Goal: Transaction & Acquisition: Book appointment/travel/reservation

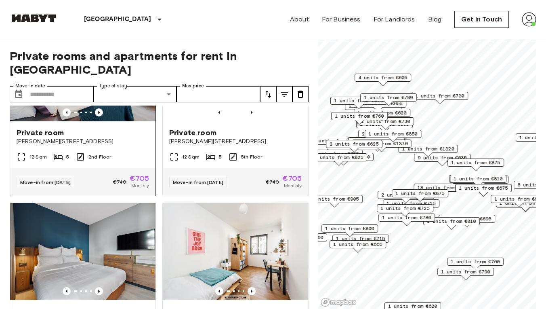
scroll to position [992, 0]
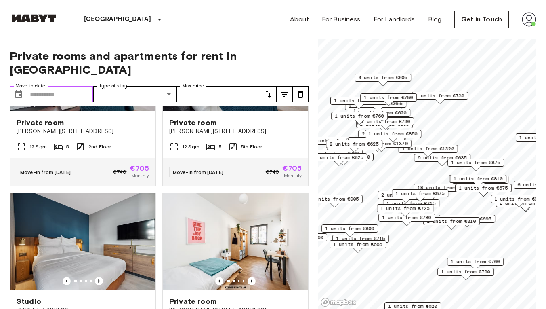
click at [56, 86] on input "Move-in date" at bounding box center [61, 94] width 63 height 16
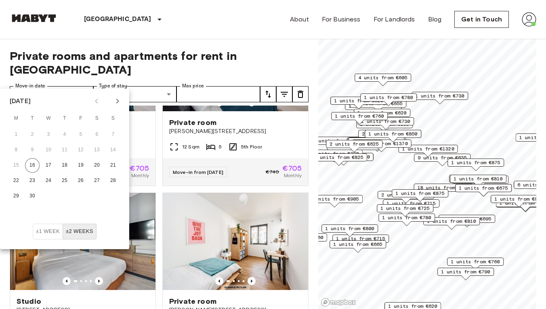
click at [161, 34] on div "[GEOGRAPHIC_DATA] [GEOGRAPHIC_DATA] [GEOGRAPHIC_DATA] [GEOGRAPHIC_DATA] [GEOGRA…" at bounding box center [273, 19] width 527 height 39
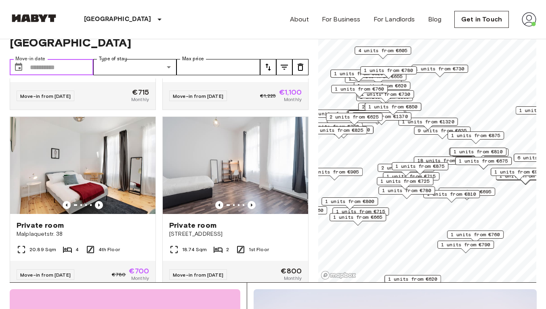
scroll to position [1577, 0]
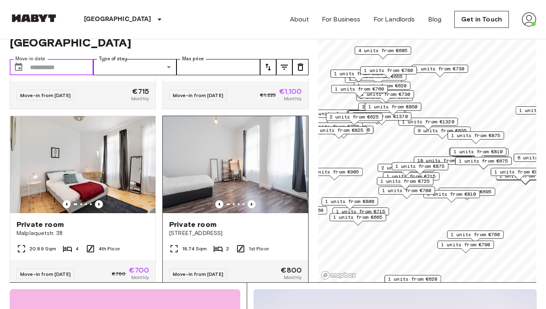
click at [253, 186] on img at bounding box center [236, 164] width 146 height 97
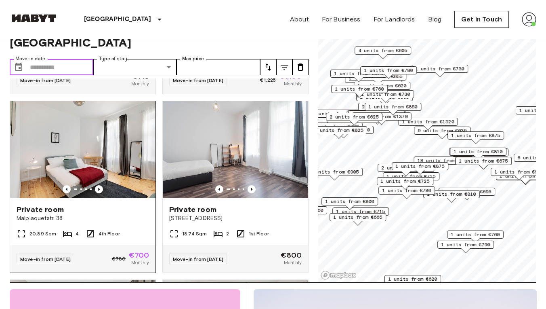
scroll to position [1597, 0]
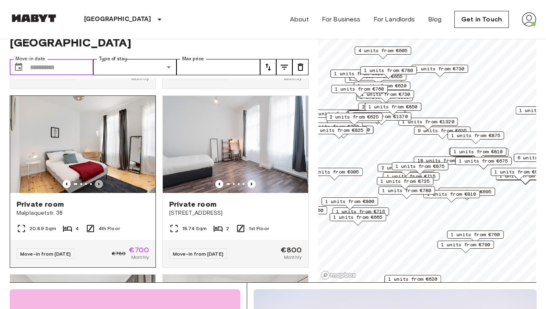
click at [97, 180] on icon "Previous image" at bounding box center [99, 184] width 8 height 8
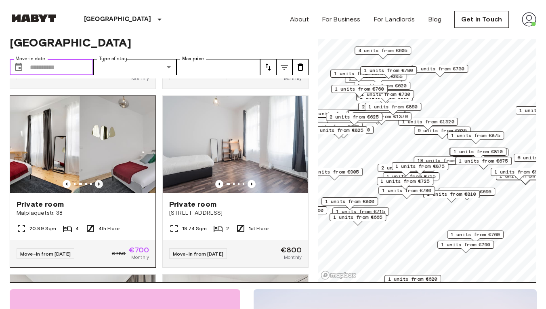
click at [97, 180] on icon "Previous image" at bounding box center [99, 184] width 8 height 8
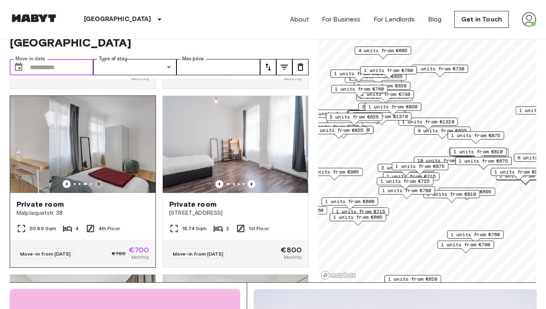
click at [97, 180] on icon "Previous image" at bounding box center [99, 184] width 8 height 8
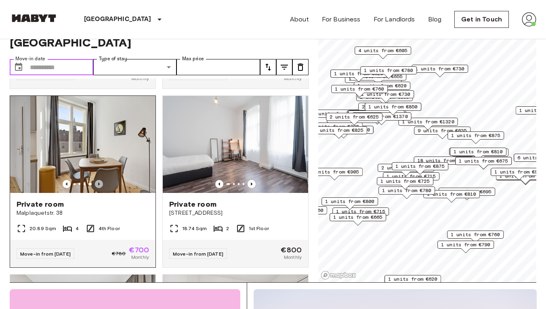
click at [97, 180] on icon "Previous image" at bounding box center [99, 184] width 8 height 8
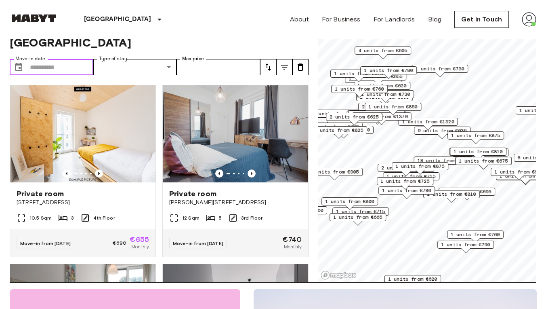
scroll to position [0, 0]
click at [106, 279] on img at bounding box center [83, 312] width 146 height 97
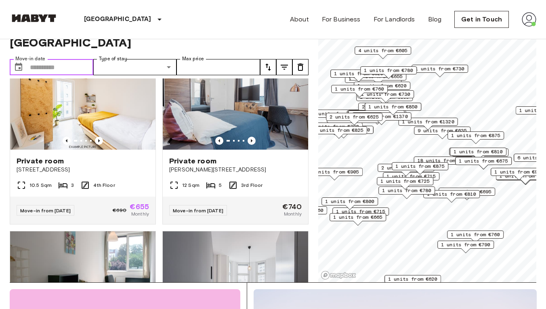
scroll to position [17, 0]
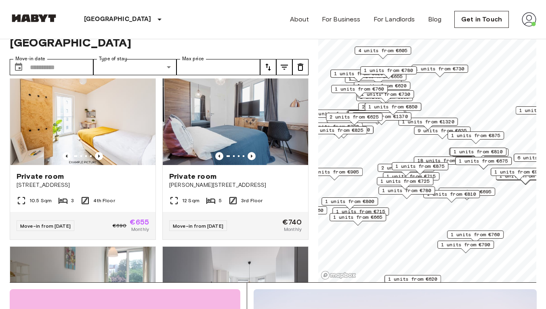
click at [171, 31] on div "[GEOGRAPHIC_DATA] [GEOGRAPHIC_DATA] [GEOGRAPHIC_DATA] [GEOGRAPHIC_DATA] [GEOGRA…" at bounding box center [273, 19] width 527 height 39
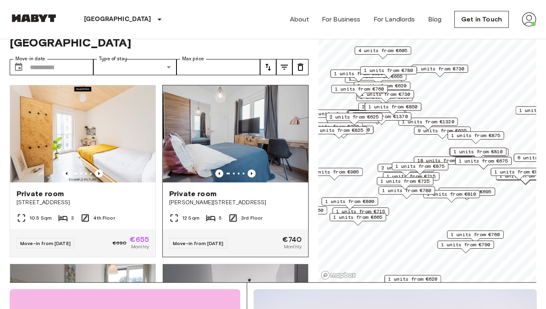
scroll to position [0, 0]
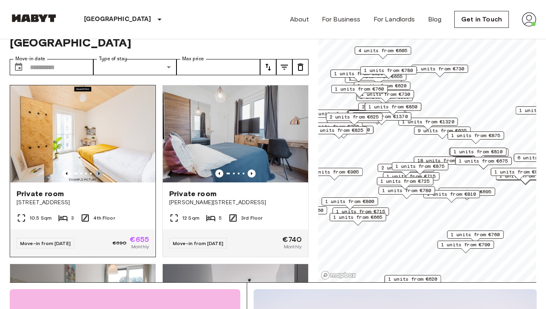
click at [99, 169] on icon "Previous image" at bounding box center [99, 173] width 8 height 8
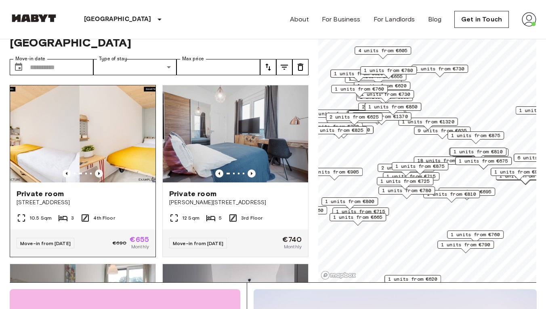
click at [99, 169] on icon "Previous image" at bounding box center [99, 173] width 8 height 8
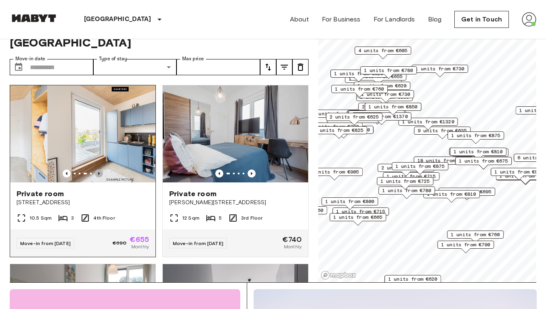
click at [99, 169] on icon "Previous image" at bounding box center [99, 173] width 8 height 8
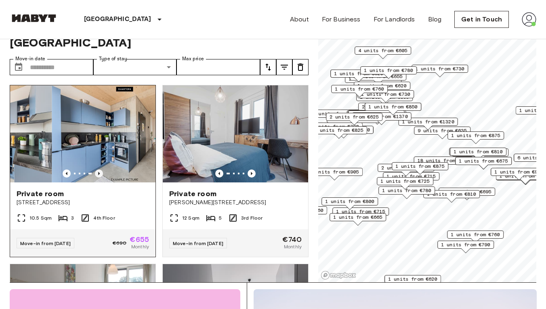
click at [99, 169] on icon "Previous image" at bounding box center [99, 173] width 8 height 8
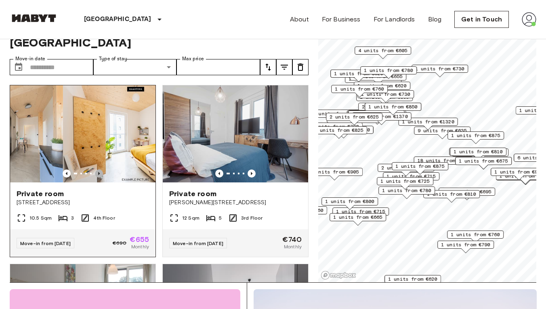
click at [99, 169] on icon "Previous image" at bounding box center [99, 173] width 8 height 8
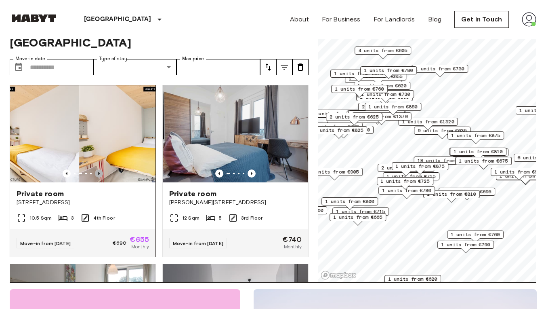
click at [99, 169] on icon "Previous image" at bounding box center [99, 173] width 8 height 8
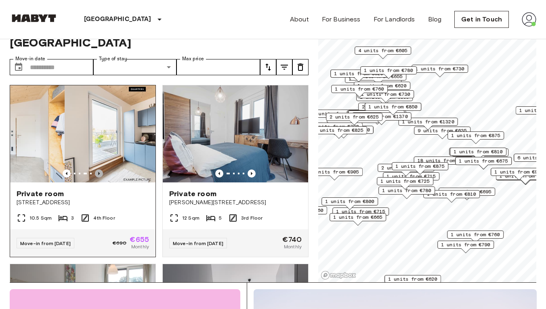
click at [99, 169] on icon "Previous image" at bounding box center [99, 173] width 8 height 8
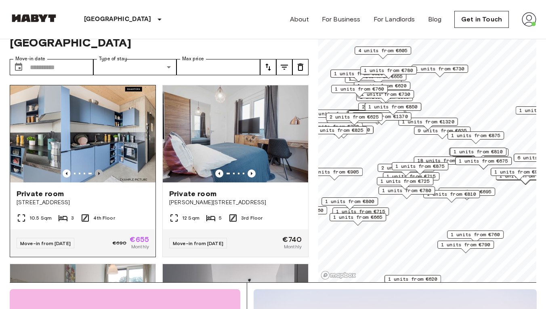
click at [99, 169] on icon "Previous image" at bounding box center [99, 173] width 8 height 8
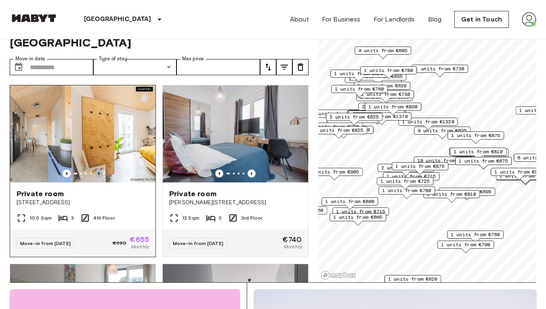
click at [99, 169] on icon "Previous image" at bounding box center [99, 173] width 8 height 8
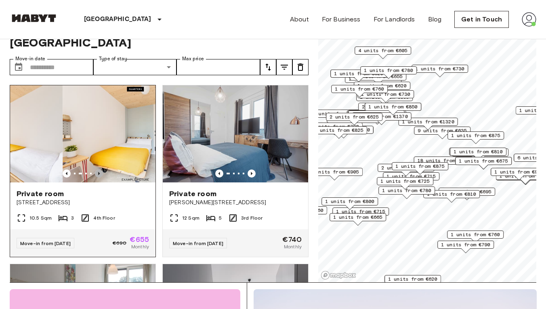
click at [99, 169] on icon "Previous image" at bounding box center [99, 173] width 8 height 8
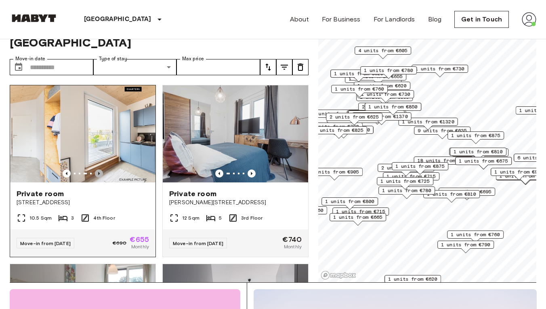
click at [99, 169] on icon "Previous image" at bounding box center [99, 173] width 8 height 8
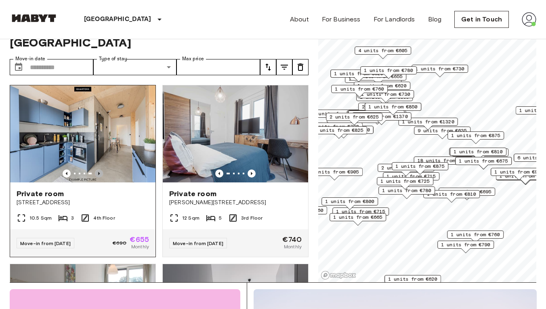
click at [100, 172] on icon "Previous image" at bounding box center [99, 173] width 2 height 3
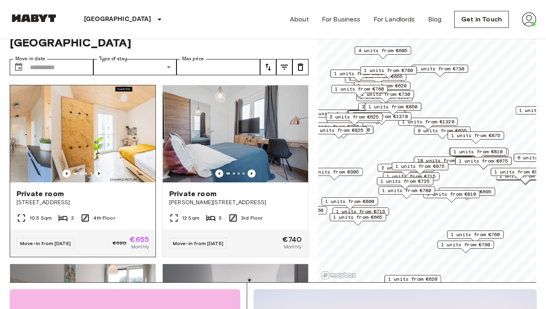
click at [100, 172] on icon "Previous image" at bounding box center [99, 173] width 2 height 3
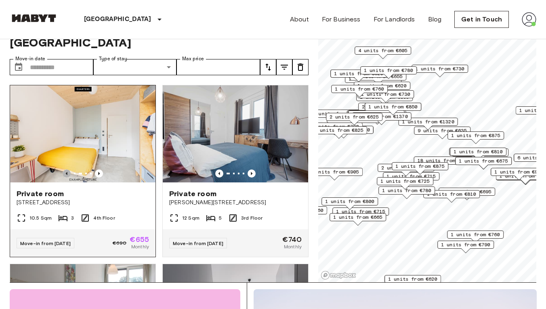
click at [68, 169] on icon "Previous image" at bounding box center [67, 173] width 8 height 8
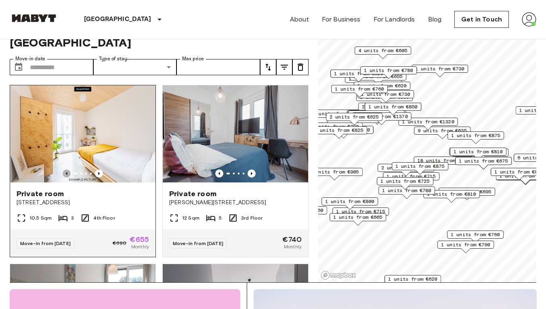
click at [68, 169] on icon "Previous image" at bounding box center [67, 173] width 8 height 8
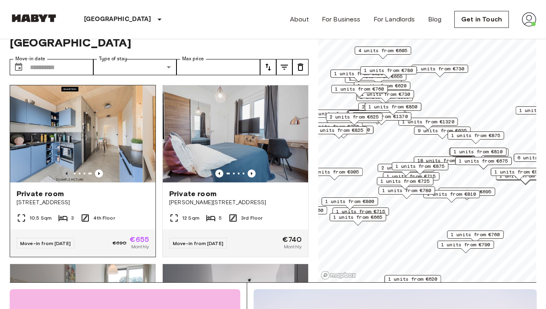
click at [68, 169] on icon "Previous image" at bounding box center [67, 173] width 8 height 8
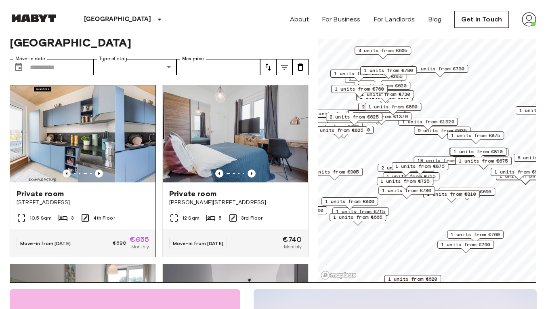
click at [68, 169] on icon "Previous image" at bounding box center [67, 173] width 8 height 8
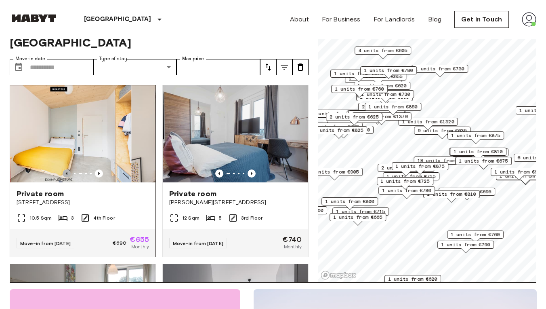
click at [68, 169] on icon "Previous image" at bounding box center [67, 173] width 8 height 8
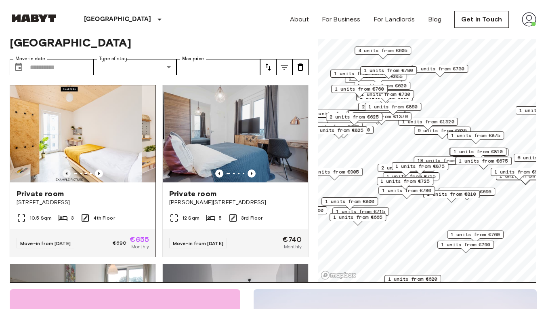
click at [68, 169] on icon "Previous image" at bounding box center [67, 173] width 8 height 8
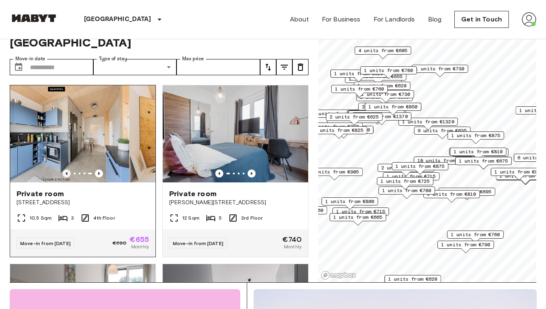
click at [68, 169] on icon "Previous image" at bounding box center [67, 173] width 8 height 8
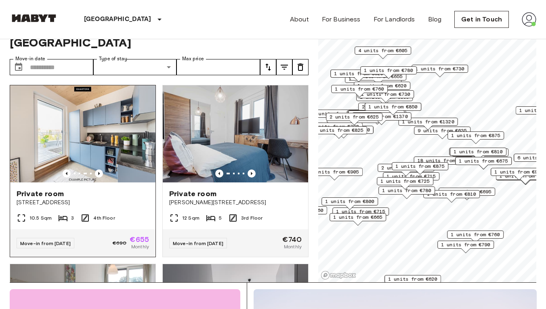
click at [103, 169] on div at bounding box center [83, 173] width 146 height 8
click at [100, 169] on icon "Previous image" at bounding box center [99, 173] width 8 height 8
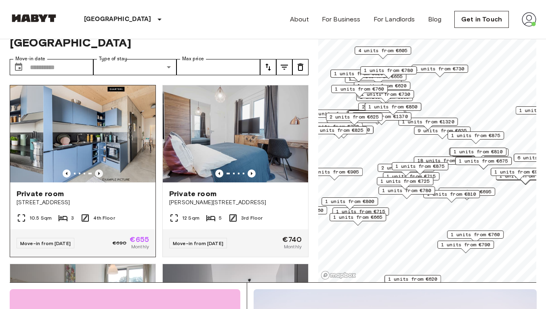
click at [100, 169] on icon "Previous image" at bounding box center [99, 173] width 8 height 8
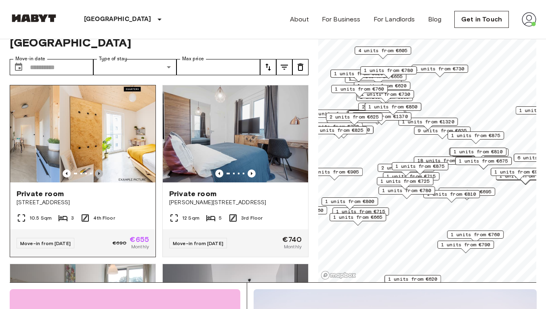
click at [100, 169] on icon "Previous image" at bounding box center [99, 173] width 8 height 8
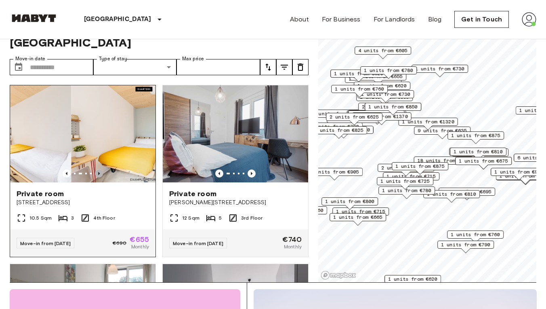
click at [100, 169] on icon "Previous image" at bounding box center [99, 173] width 8 height 8
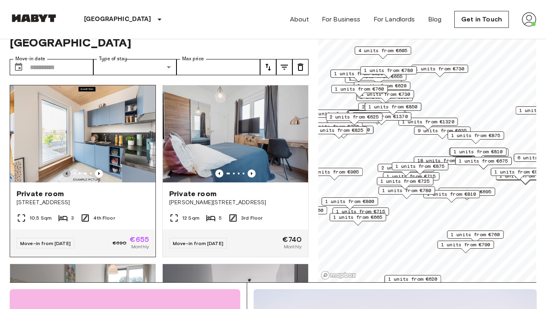
click at [67, 169] on icon "Previous image" at bounding box center [67, 173] width 8 height 8
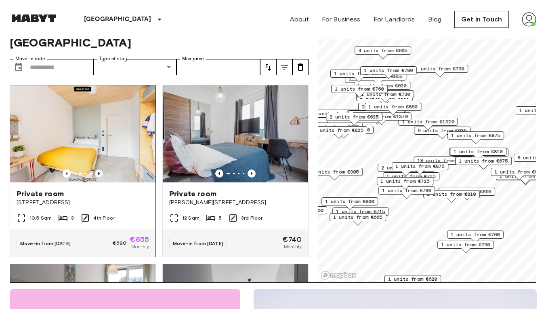
click at [99, 172] on icon "Previous image" at bounding box center [99, 173] width 2 height 3
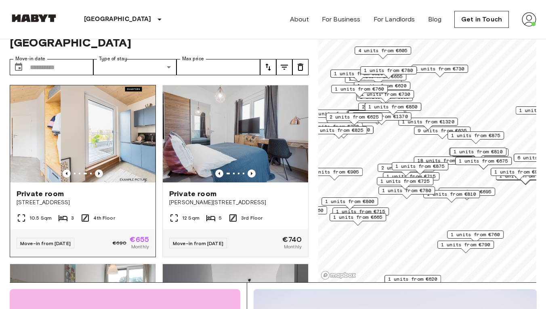
click at [99, 172] on icon "Previous image" at bounding box center [99, 173] width 2 height 3
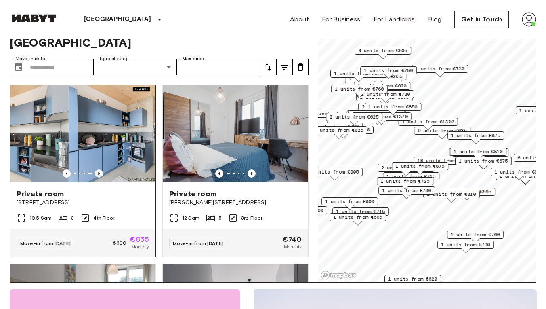
click at [99, 172] on icon "Previous image" at bounding box center [99, 173] width 2 height 3
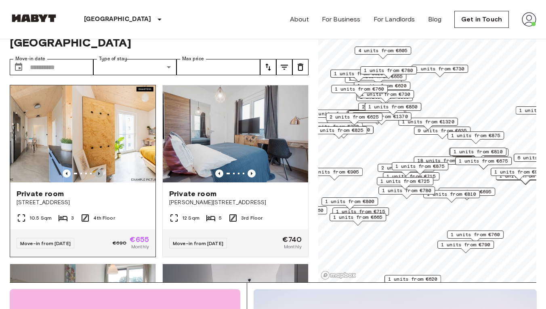
click at [99, 172] on icon "Previous image" at bounding box center [99, 173] width 2 height 3
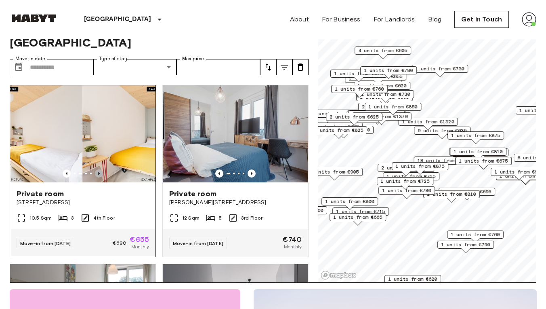
click at [99, 172] on icon "Previous image" at bounding box center [99, 173] width 2 height 3
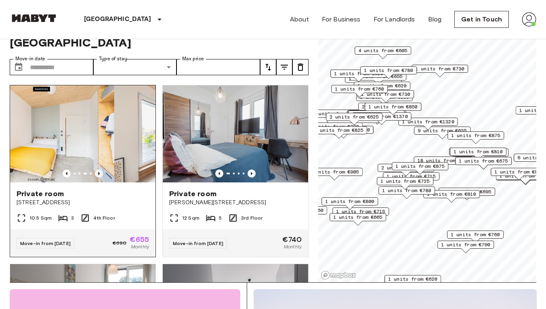
click at [99, 172] on icon "Previous image" at bounding box center [99, 173] width 2 height 3
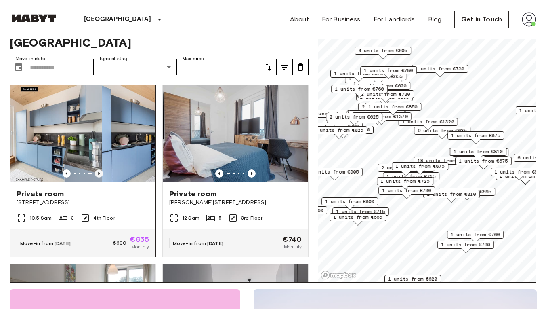
click at [99, 172] on icon "Previous image" at bounding box center [99, 173] width 2 height 3
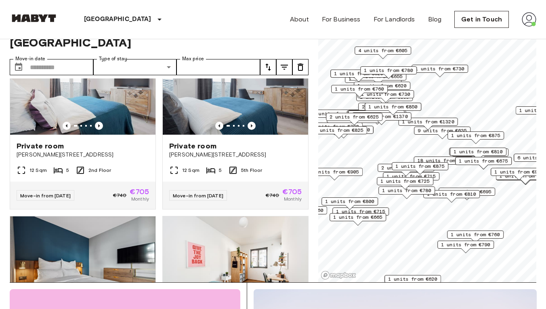
scroll to position [944, 0]
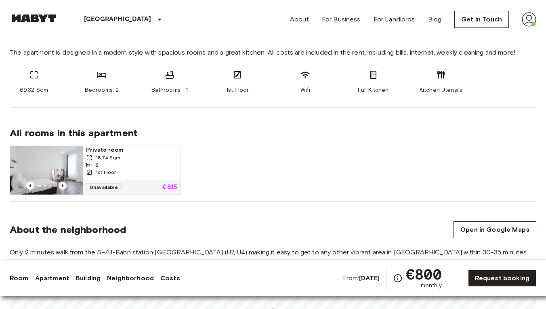
scroll to position [447, 0]
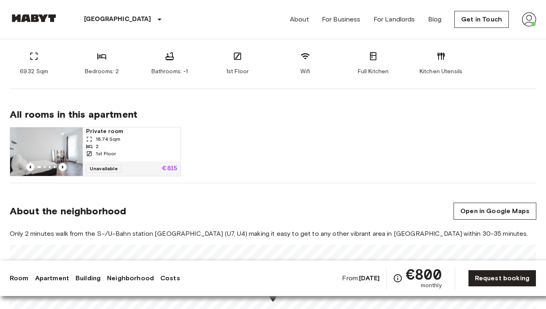
click at [310, 121] on div "Private room 18.74 Sqm 2 1st Floor Unavailable €815" at bounding box center [270, 148] width 534 height 56
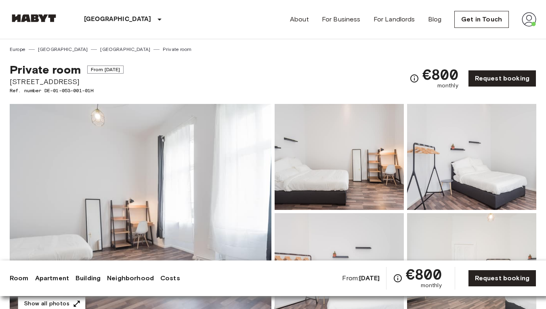
scroll to position [0, 0]
